Goal: Information Seeking & Learning: Learn about a topic

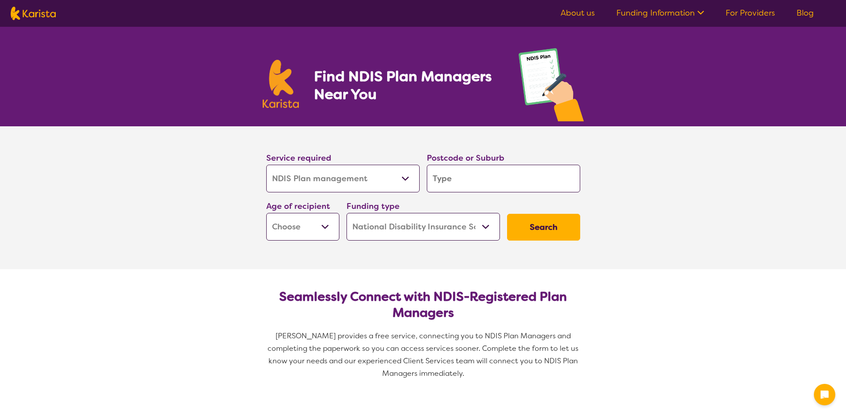
select select "NDIS Plan management"
select select "NDIS"
select select "NDIS Plan management"
select select "NDIS"
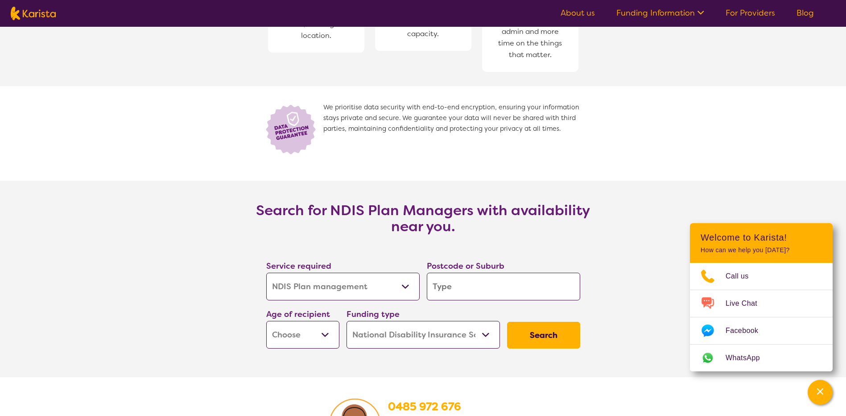
scroll to position [1294, 0]
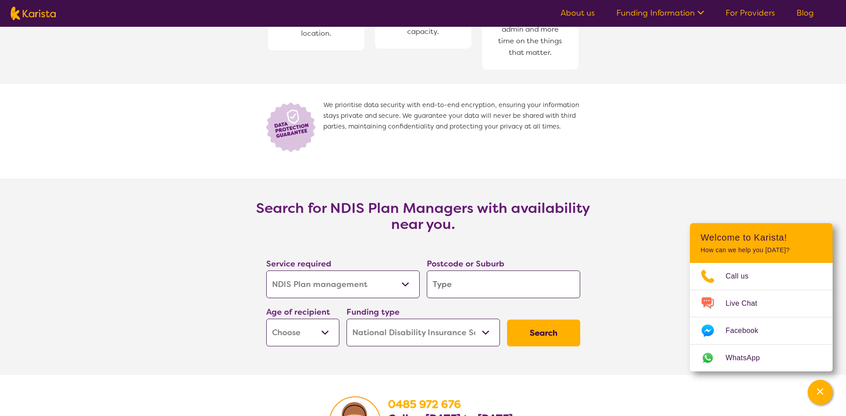
click at [405, 285] on select "Allied Health Assistant Assessment ([MEDICAL_DATA] or [MEDICAL_DATA]) Behaviour…" at bounding box center [342, 284] width 153 height 28
select select "NDIS Support Coordination"
click at [266, 271] on select "Allied Health Assistant Assessment ([MEDICAL_DATA] or [MEDICAL_DATA]) Behaviour…" at bounding box center [342, 284] width 153 height 28
select select "NDIS Support Coordination"
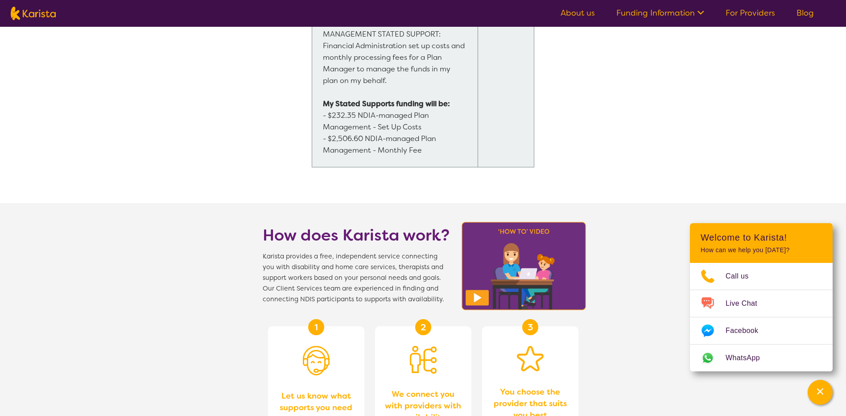
scroll to position [708, 0]
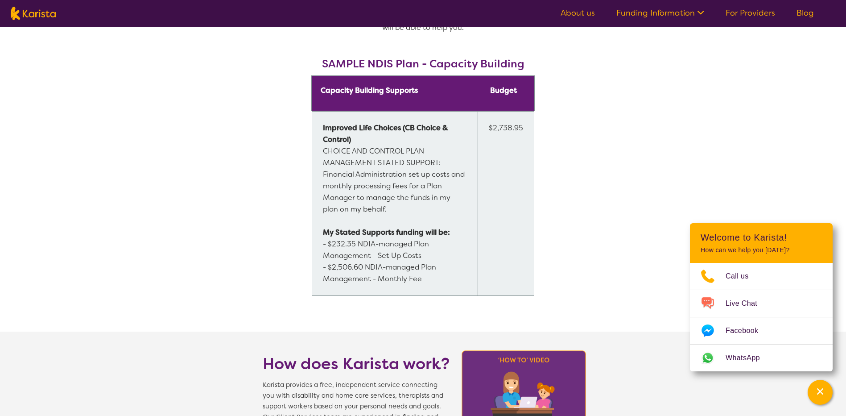
click at [662, 6] on ul "About us Funding Information NDIS - National Disability Insurance Scheme HCP - …" at bounding box center [687, 13] width 275 height 14
click at [661, 12] on link "Funding Information" at bounding box center [660, 13] width 88 height 11
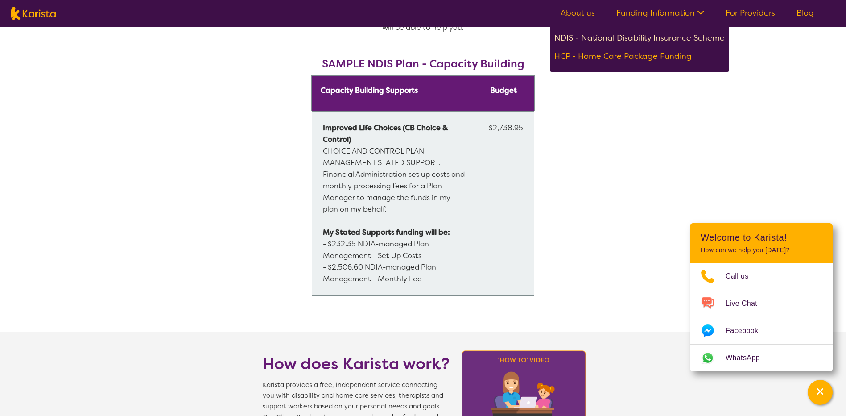
click at [654, 39] on div "NDIS - National Disability Insurance Scheme" at bounding box center [639, 39] width 170 height 16
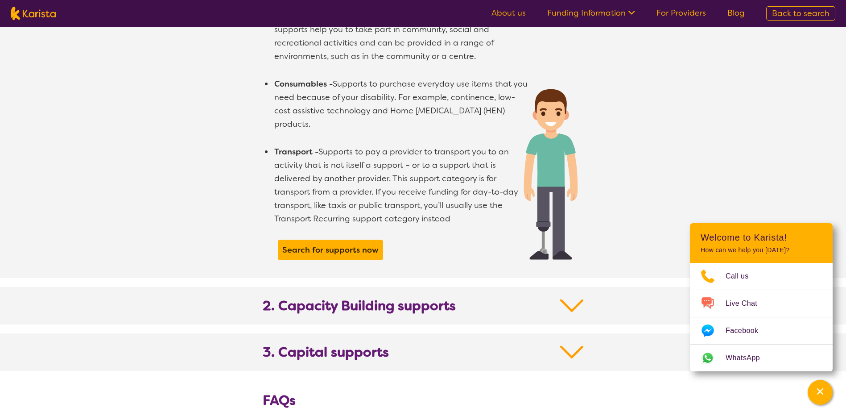
scroll to position [803, 0]
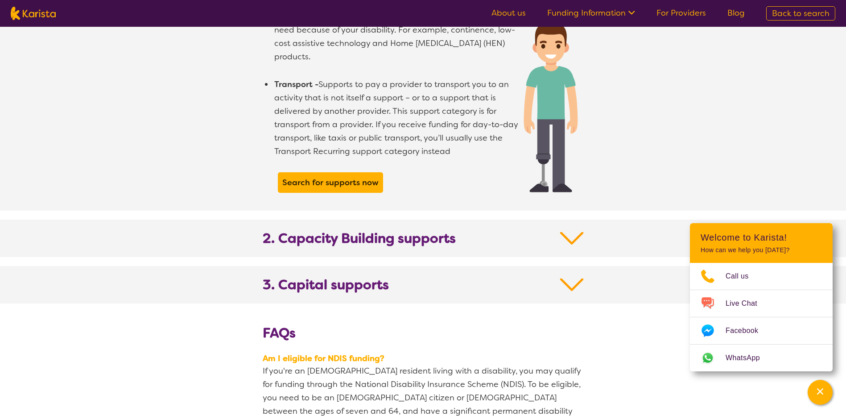
click at [571, 230] on img at bounding box center [572, 238] width 24 height 16
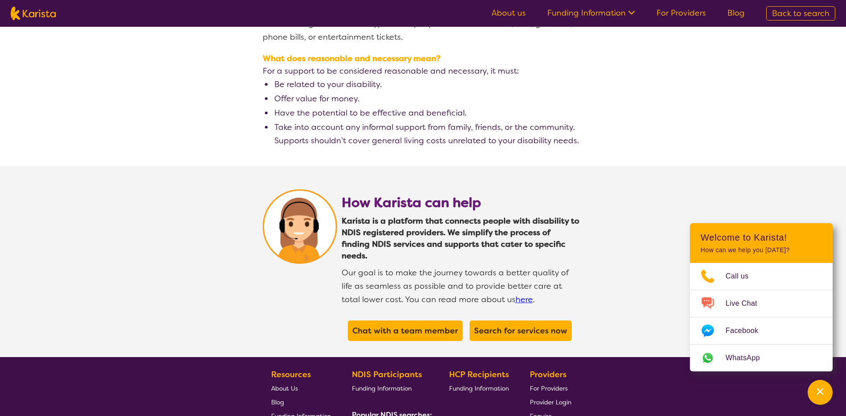
scroll to position [1963, 0]
